Goal: Task Accomplishment & Management: Manage account settings

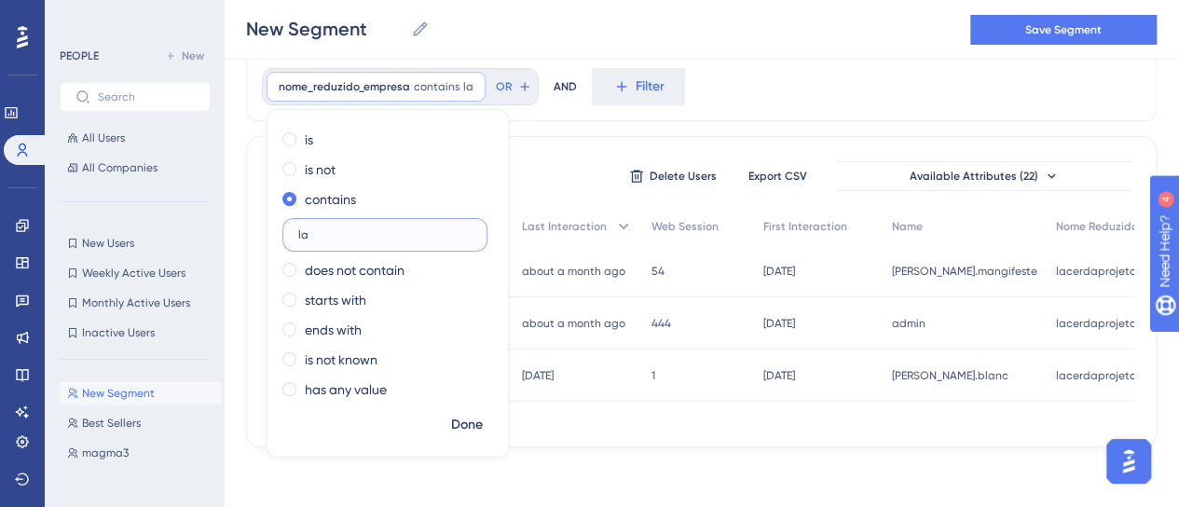
type input "l"
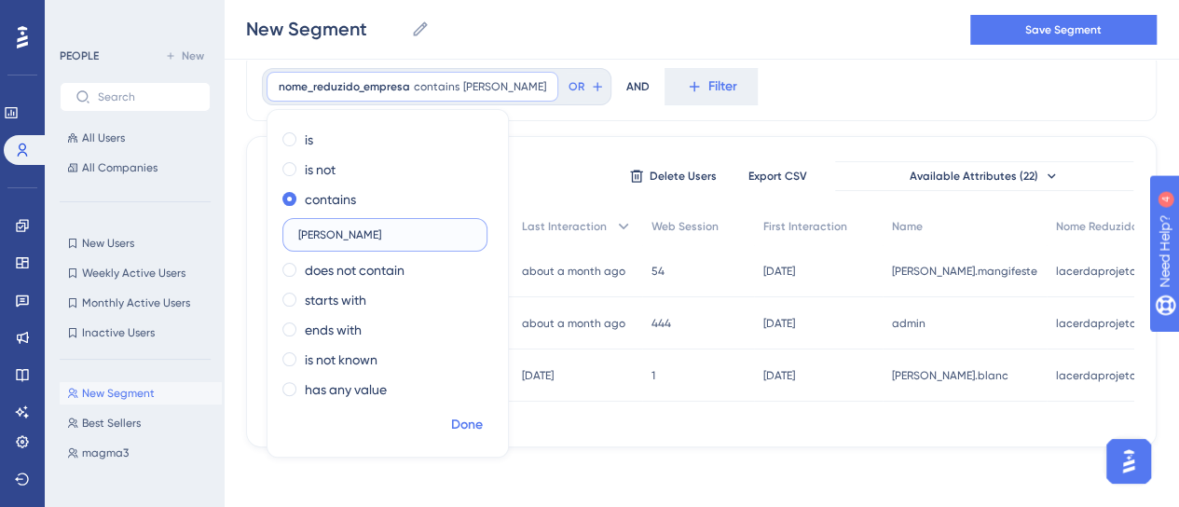
type input "[PERSON_NAME]"
click at [449, 433] on button "Done" at bounding box center [467, 425] width 52 height 34
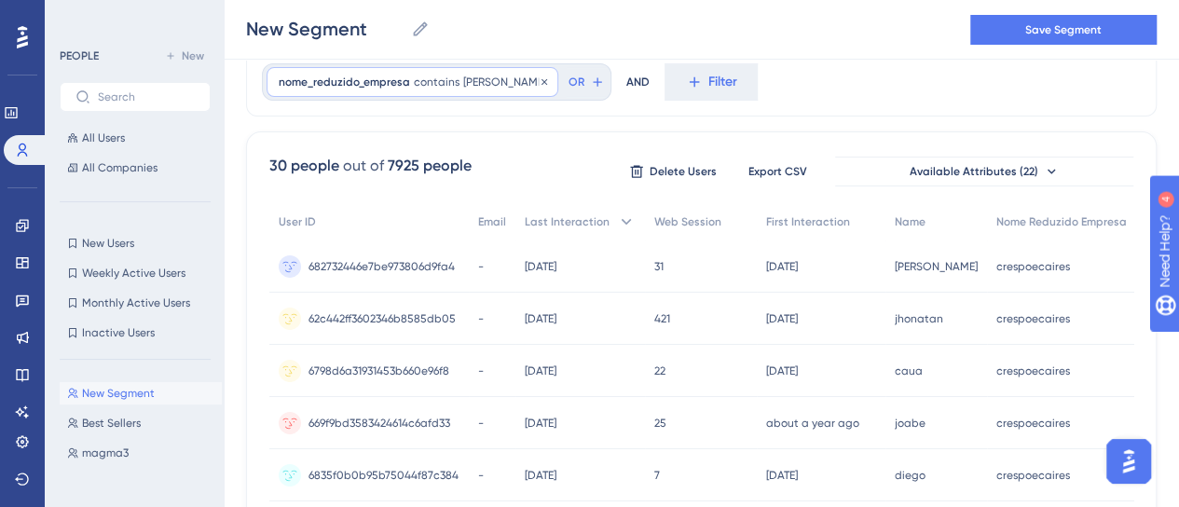
click at [429, 85] on span "contains" at bounding box center [437, 82] width 46 height 15
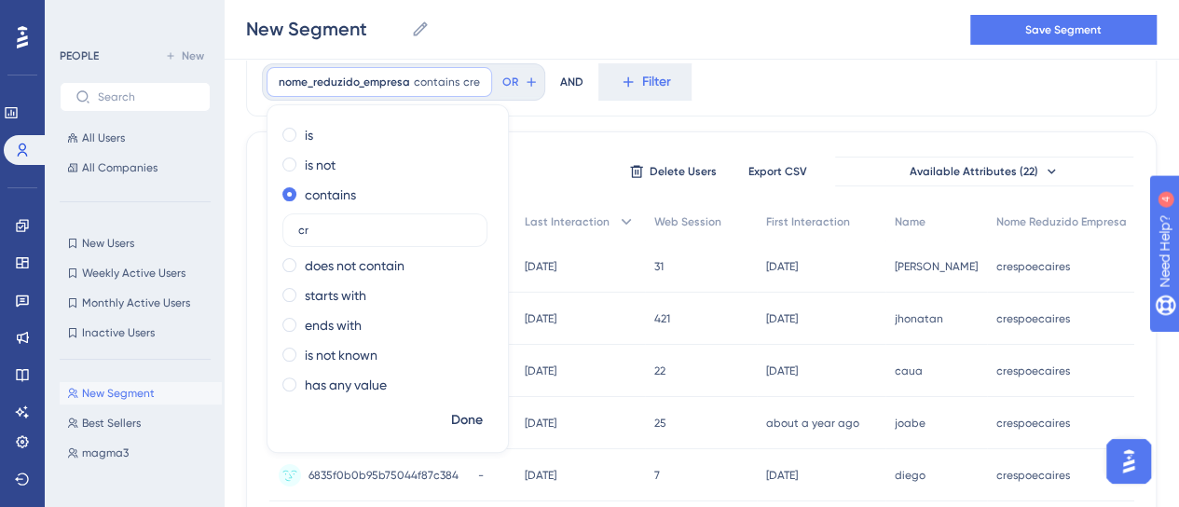
type input "c"
type input "conectados"
click at [460, 420] on span "Done" at bounding box center [467, 420] width 32 height 22
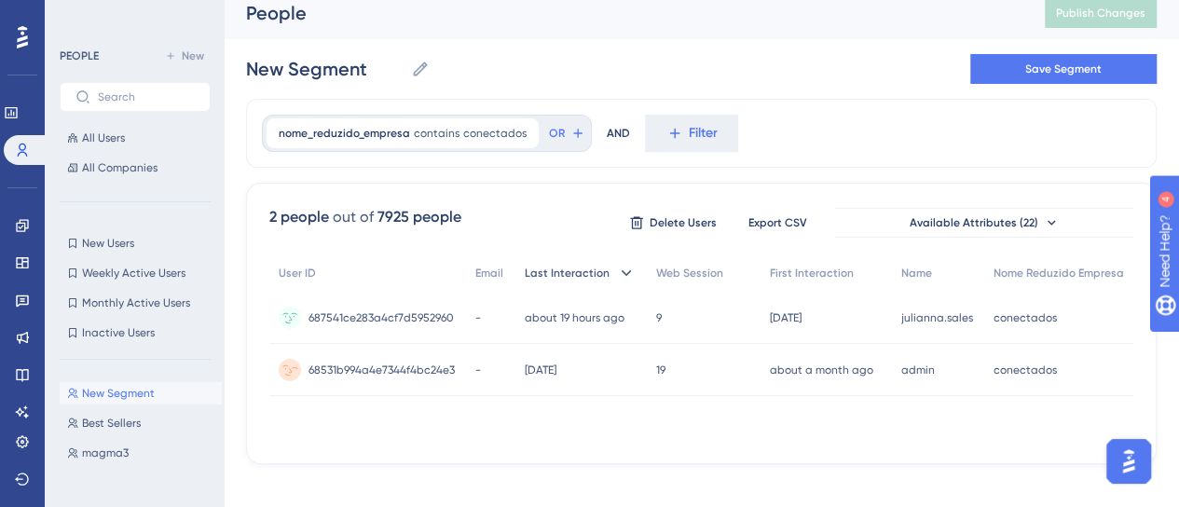
scroll to position [0, 14]
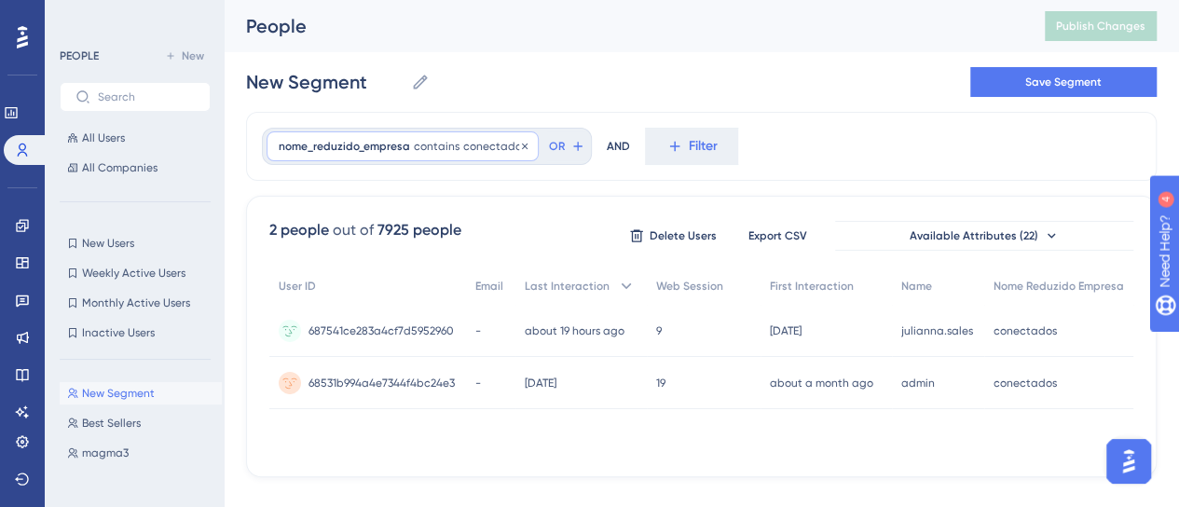
click at [460, 137] on div "nome_reduzido_empresa contains conectados conectados Remove" at bounding box center [402, 146] width 272 height 30
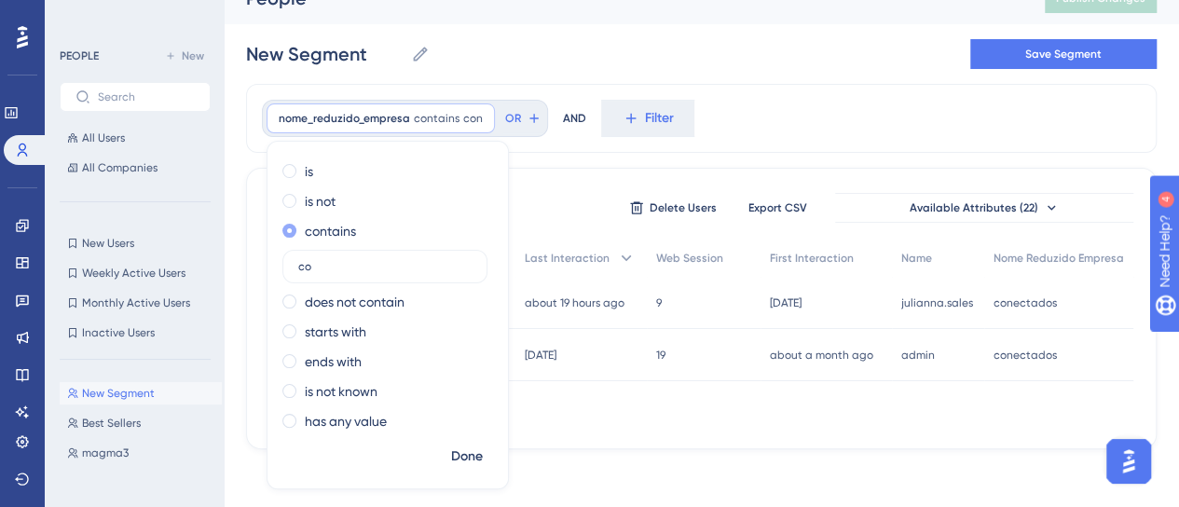
type input "c"
type input "smartspace"
click at [458, 458] on span "Done" at bounding box center [467, 456] width 32 height 22
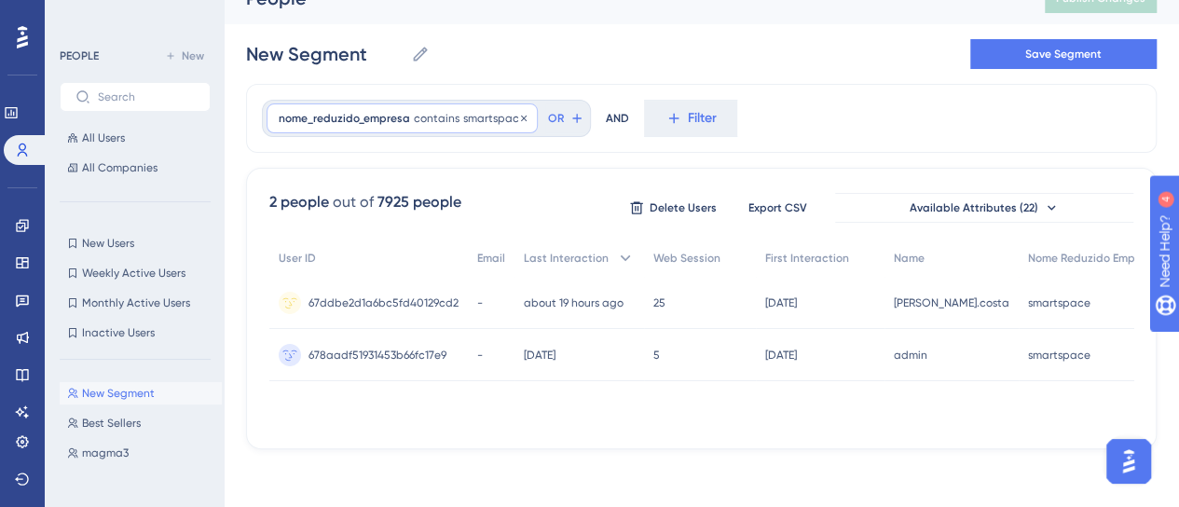
click at [396, 108] on div "nome_reduzido_empresa contains smartspace smartspace Remove" at bounding box center [401, 118] width 271 height 30
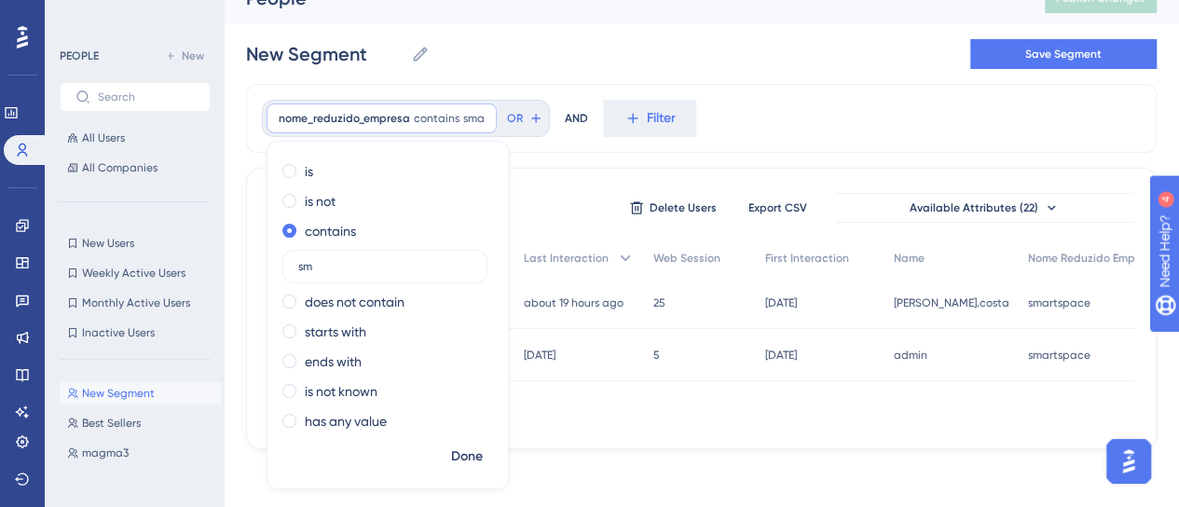
type input "s"
type input "sicoobcoocrelivre"
click at [451, 452] on span "Done" at bounding box center [467, 456] width 32 height 22
